Goal: Information Seeking & Learning: Learn about a topic

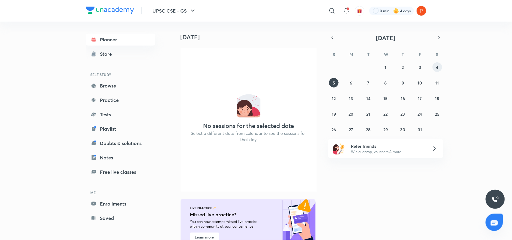
click at [440, 69] on button "4" at bounding box center [438, 67] width 10 height 10
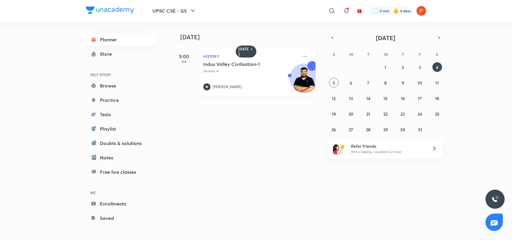
click at [207, 82] on div "Indus Valley Civilisation-1 Session 4 Pratik Nayak" at bounding box center [251, 75] width 94 height 29
